Goal: Find specific page/section: Find specific page/section

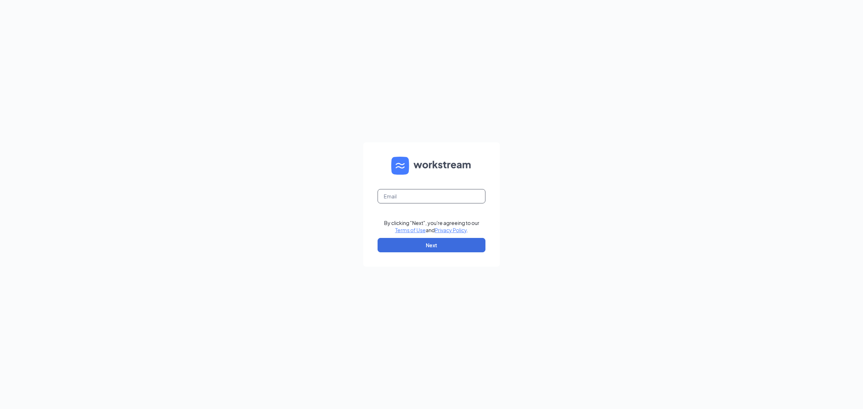
click at [452, 197] on input "text" at bounding box center [432, 196] width 108 height 14
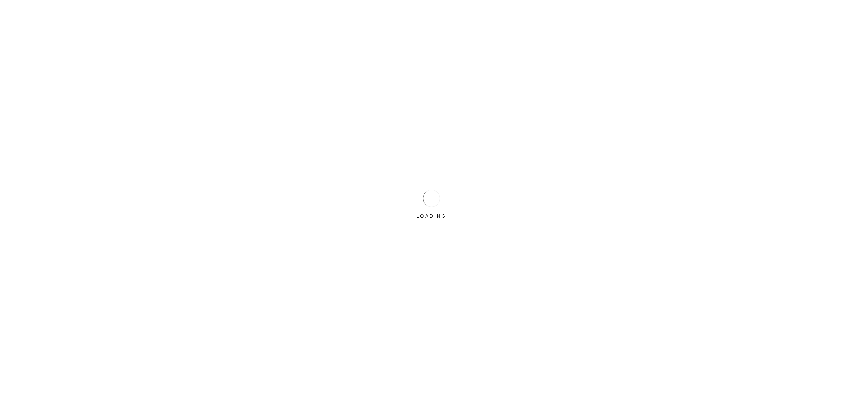
click at [459, 230] on div "LOADING" at bounding box center [431, 204] width 863 height 409
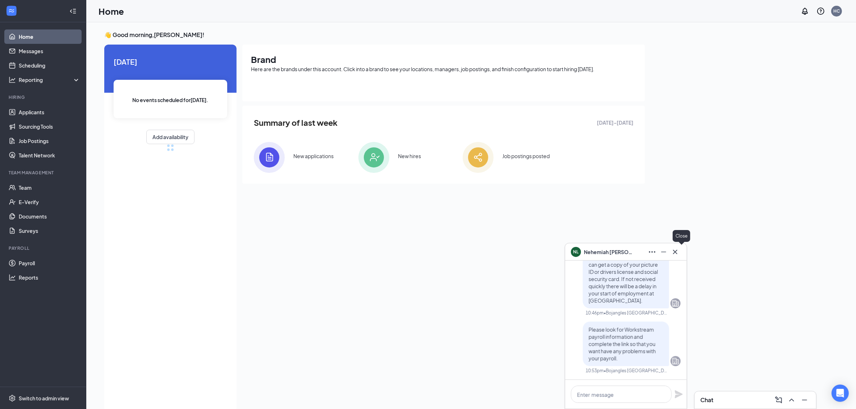
click at [679, 250] on icon "Cross" at bounding box center [675, 252] width 9 height 9
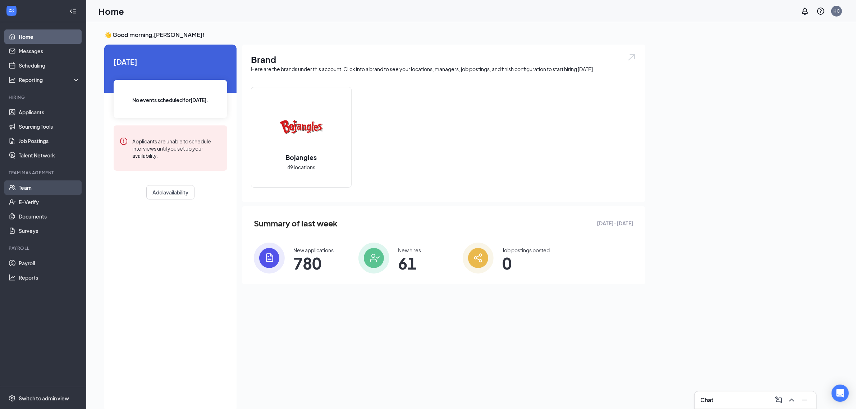
click at [50, 192] on link "Team" at bounding box center [49, 188] width 61 height 14
